Goal: Find specific page/section: Find specific page/section

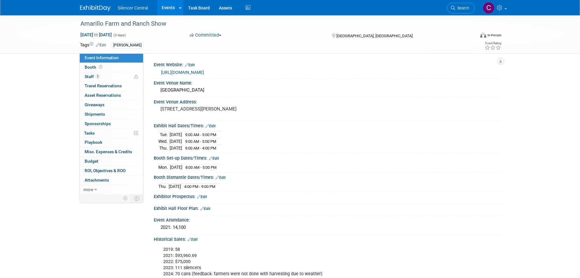
click at [89, 7] on img at bounding box center [95, 8] width 30 height 6
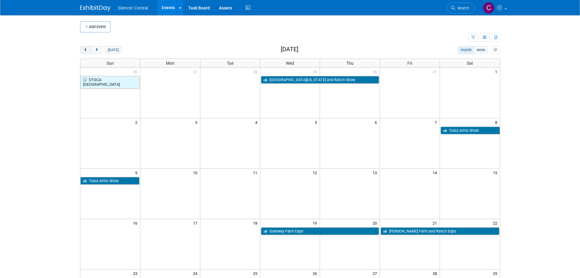
click at [85, 50] on span "prev" at bounding box center [85, 50] width 5 height 4
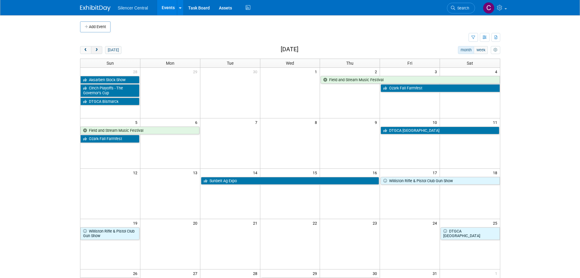
click at [99, 52] on button "next" at bounding box center [96, 50] width 11 height 8
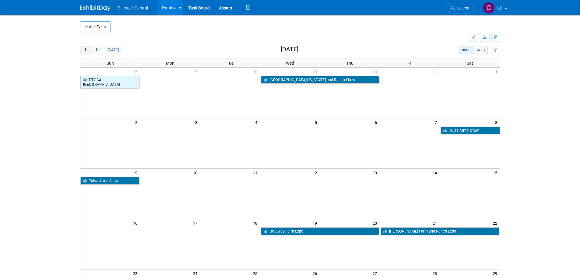
click at [86, 51] on span "prev" at bounding box center [85, 50] width 5 height 4
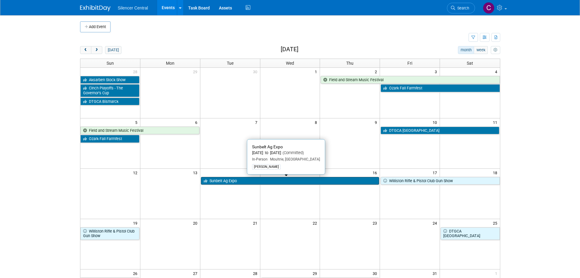
click at [247, 182] on link "Sunbelt Ag Expo" at bounding box center [290, 181] width 179 height 8
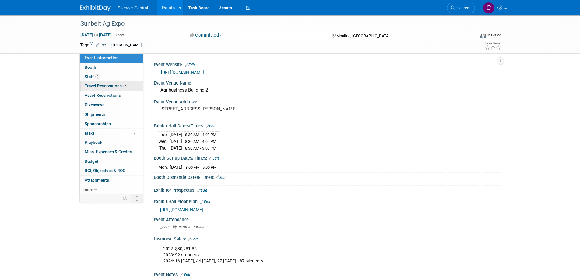
click at [107, 84] on span "Travel Reservations 8" at bounding box center [106, 85] width 43 height 5
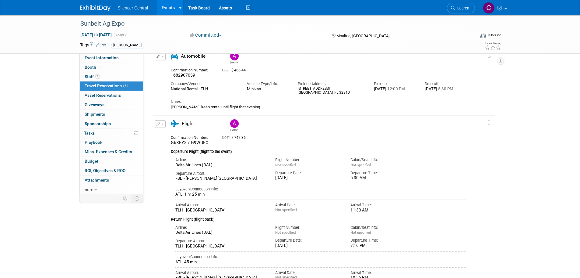
scroll to position [104, 0]
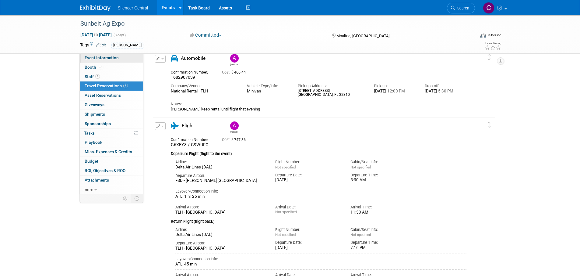
click at [101, 57] on span "Event Information" at bounding box center [102, 57] width 34 height 5
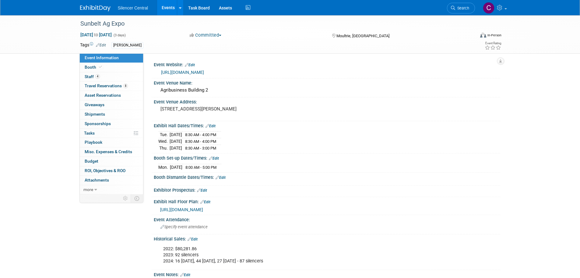
click at [90, 11] on img at bounding box center [95, 8] width 30 height 6
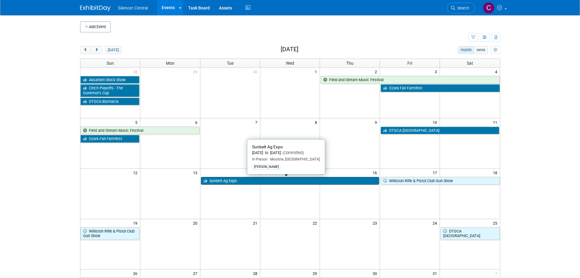
click at [240, 182] on link "Sunbelt Ag Expo" at bounding box center [290, 181] width 179 height 8
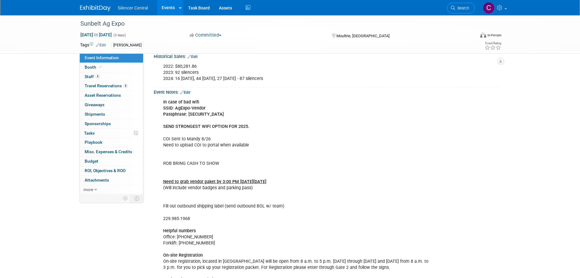
scroll to position [183, 0]
click at [106, 78] on link "4 Staff 4" at bounding box center [111, 76] width 63 height 9
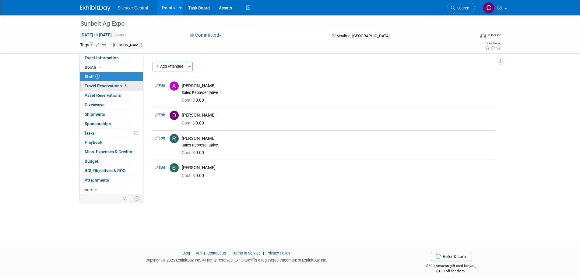
click at [112, 83] on span "Travel Reservations 8" at bounding box center [106, 85] width 43 height 5
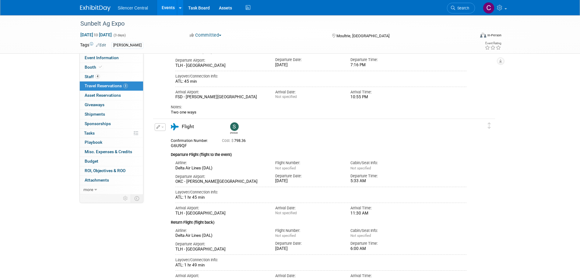
scroll to position [196, 0]
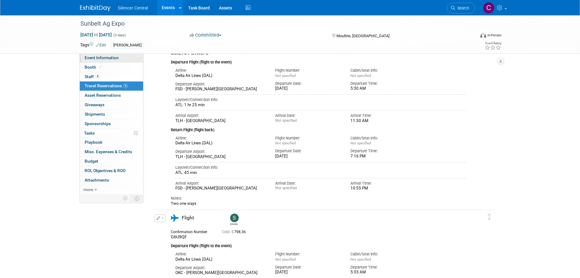
click at [98, 60] on link "Event Information" at bounding box center [111, 57] width 63 height 9
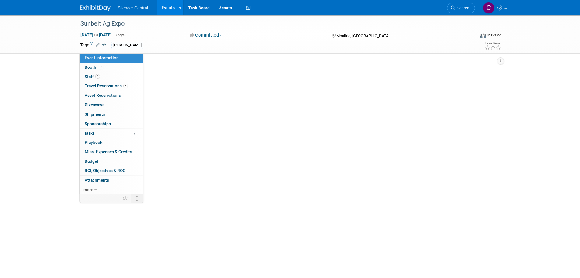
scroll to position [0, 0]
